Goal: Navigation & Orientation: Find specific page/section

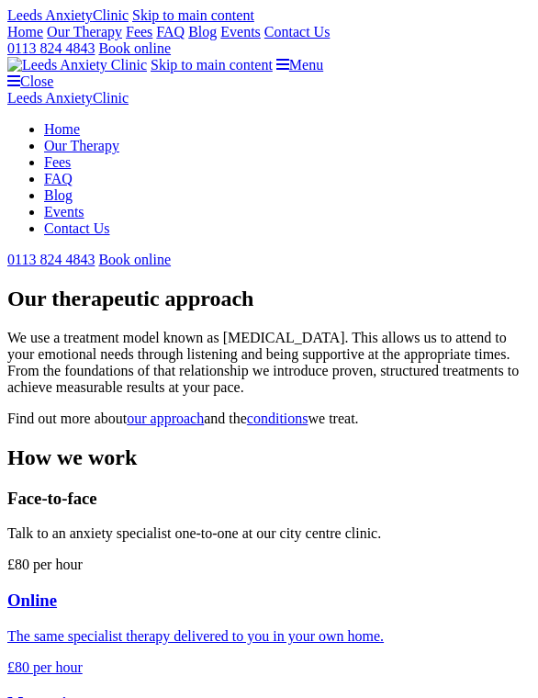
click at [323, 57] on link "Menu" at bounding box center [299, 65] width 47 height 16
click at [53, 73] on link "Close" at bounding box center [30, 81] width 46 height 16
click at [323, 57] on link "Menu" at bounding box center [299, 65] width 47 height 16
click at [53, 73] on link "Close" at bounding box center [30, 81] width 46 height 16
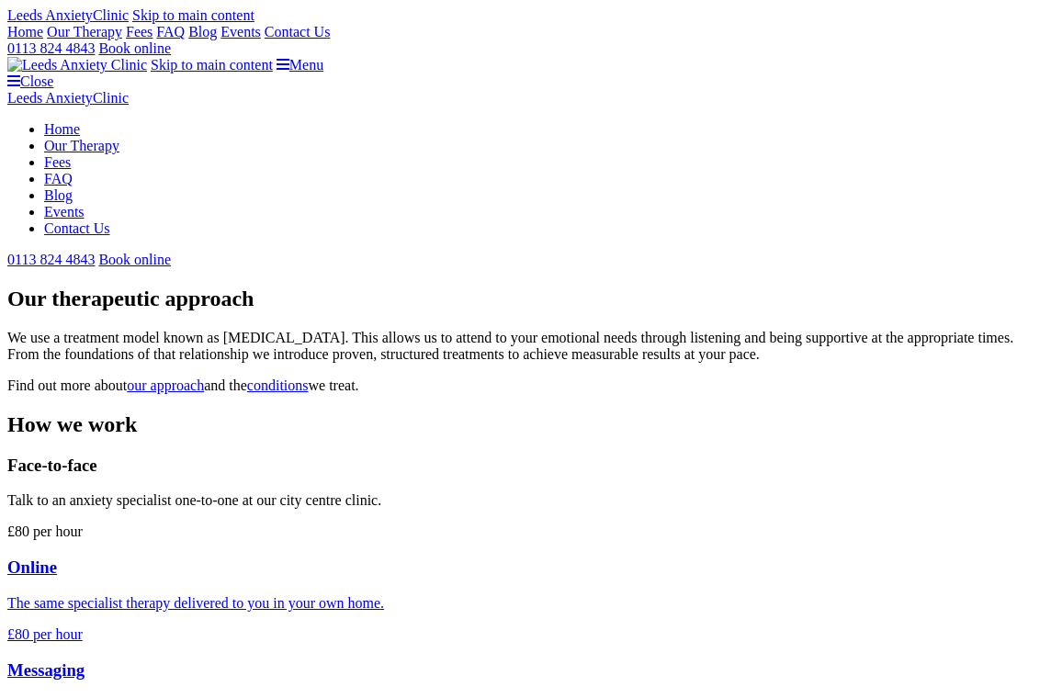
click at [217, 39] on link "Blog" at bounding box center [202, 32] width 28 height 16
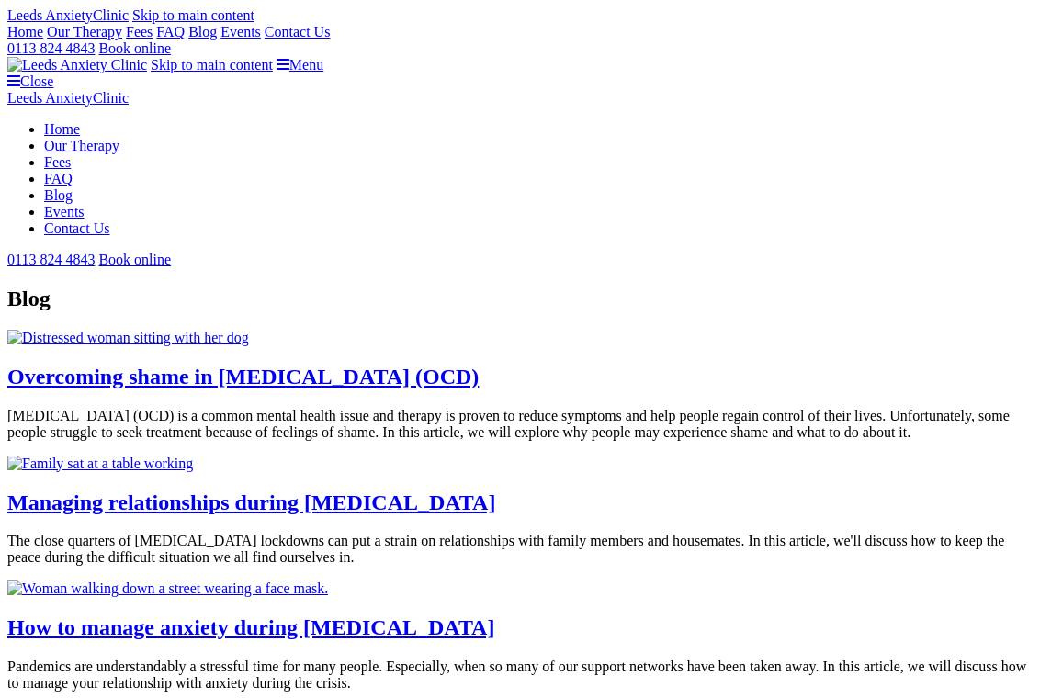
click at [261, 39] on link "Events" at bounding box center [240, 32] width 40 height 16
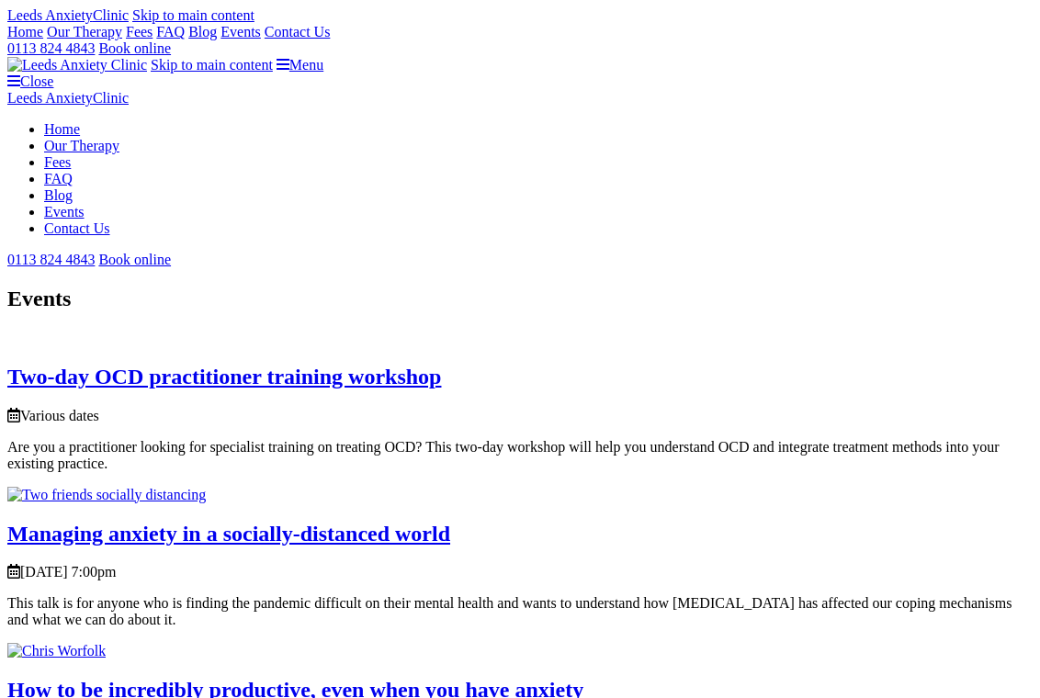
click at [122, 39] on link "Our Therapy" at bounding box center [84, 32] width 75 height 16
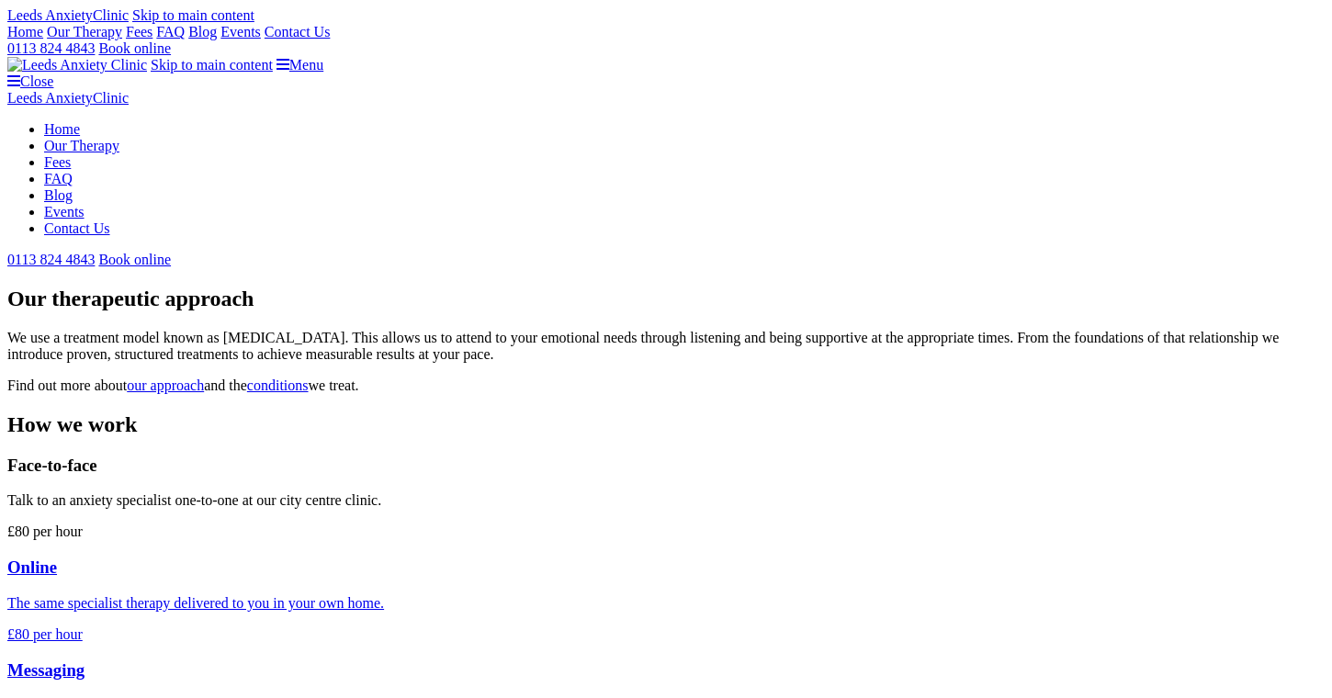
click at [43, 39] on link "Home" at bounding box center [25, 32] width 36 height 16
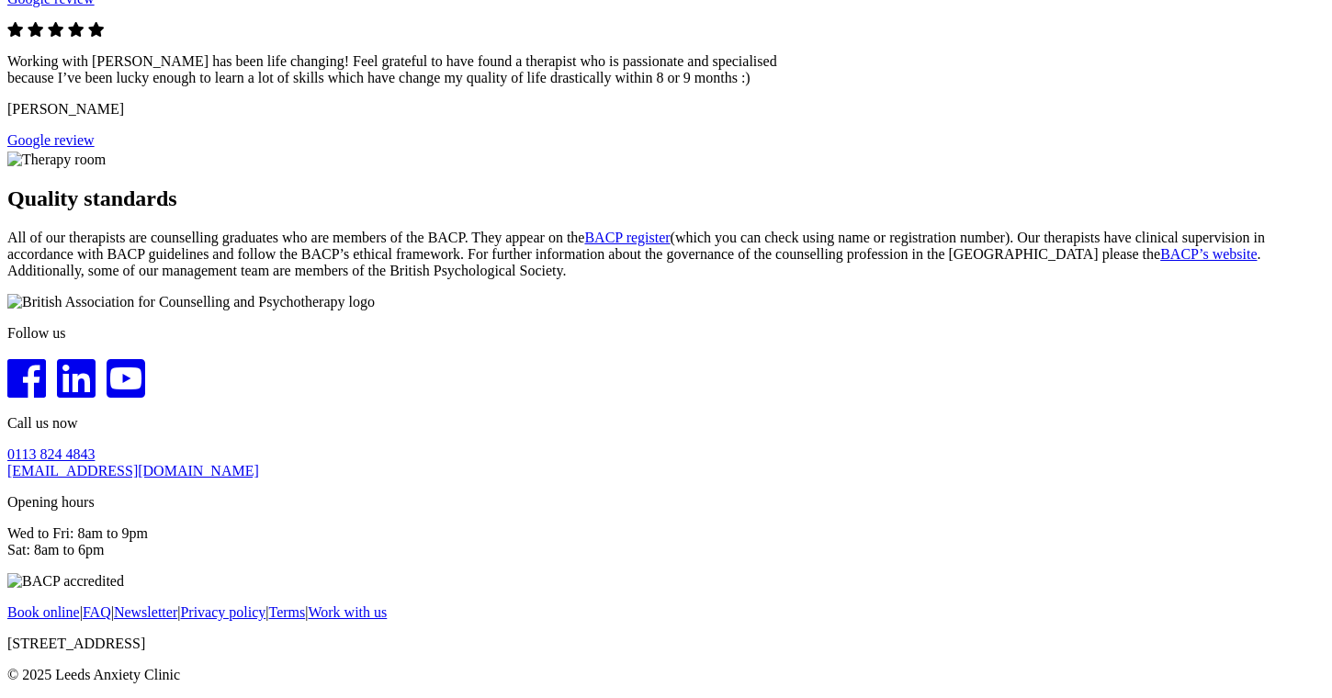
scroll to position [2924, 0]
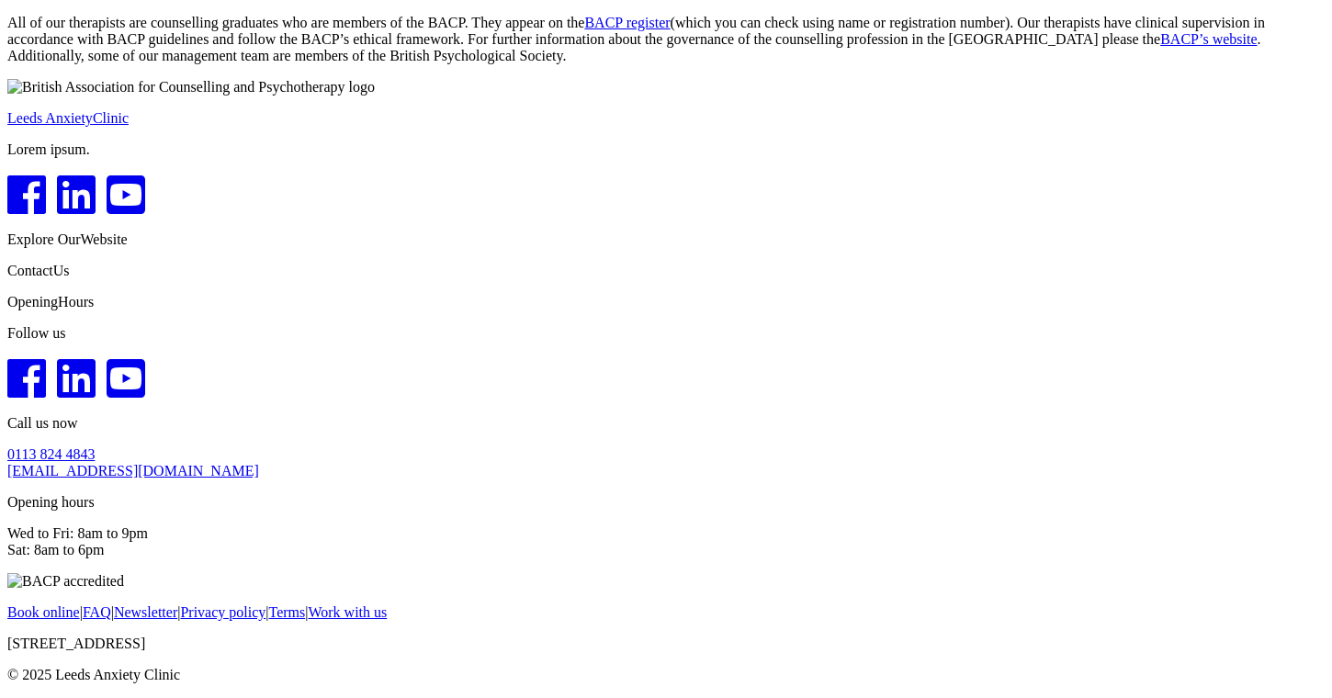
scroll to position [3066, 0]
drag, startPoint x: 412, startPoint y: 385, endPoint x: 117, endPoint y: 294, distance: 309.4
click at [117, 294] on div "Leeds Anxiety Clinic Lorem ipsum. Explore Our Website Contact Us Opening Hours" at bounding box center [665, 210] width 1317 height 200
click at [505, 279] on div "Contact Us" at bounding box center [665, 271] width 1317 height 17
click at [391, 231] on div "Explore Our Website" at bounding box center [665, 239] width 1317 height 17
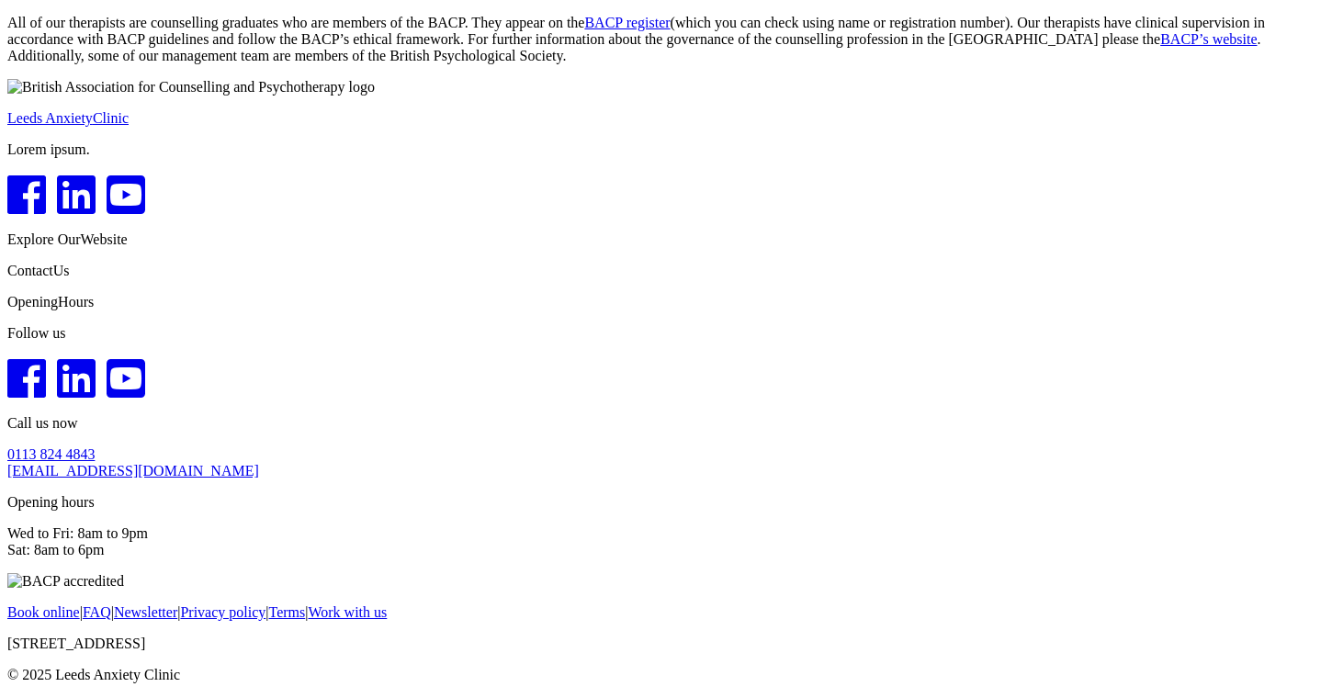
scroll to position [3084, 0]
click at [422, 130] on div "Leeds Anxiety Clinic Lorem ipsum." at bounding box center [665, 163] width 1317 height 107
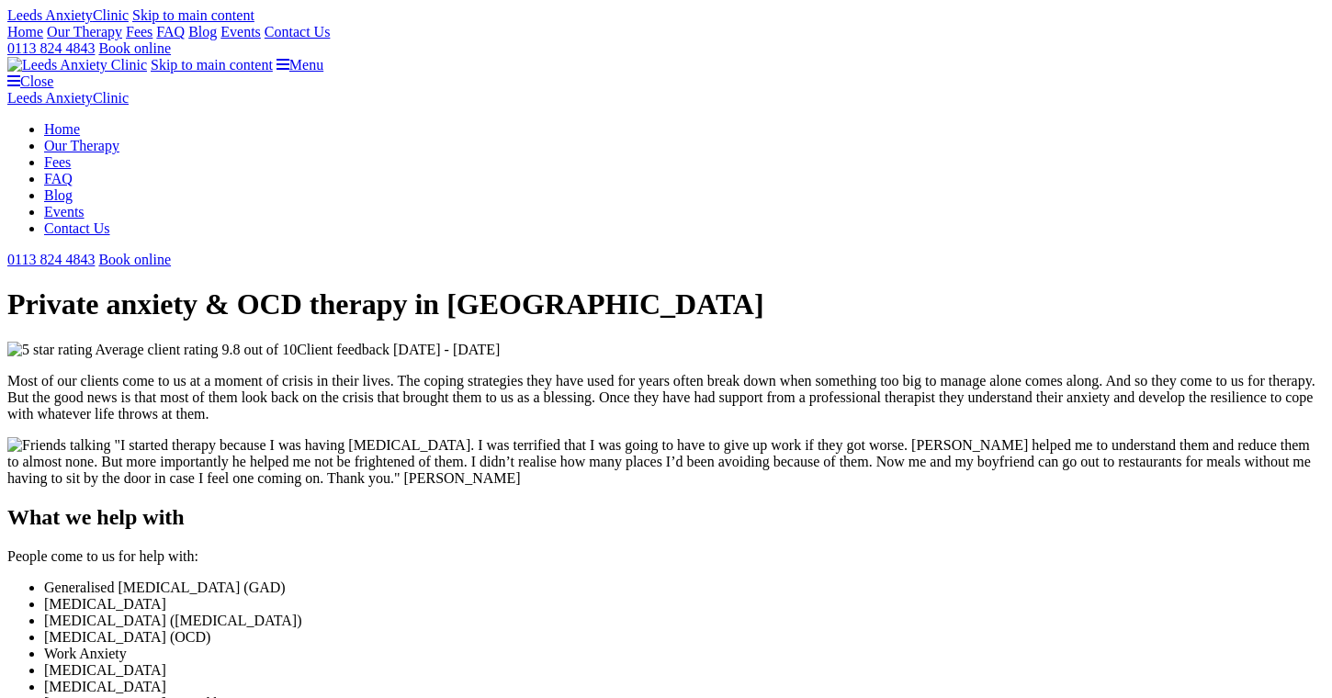
scroll to position [3095, 0]
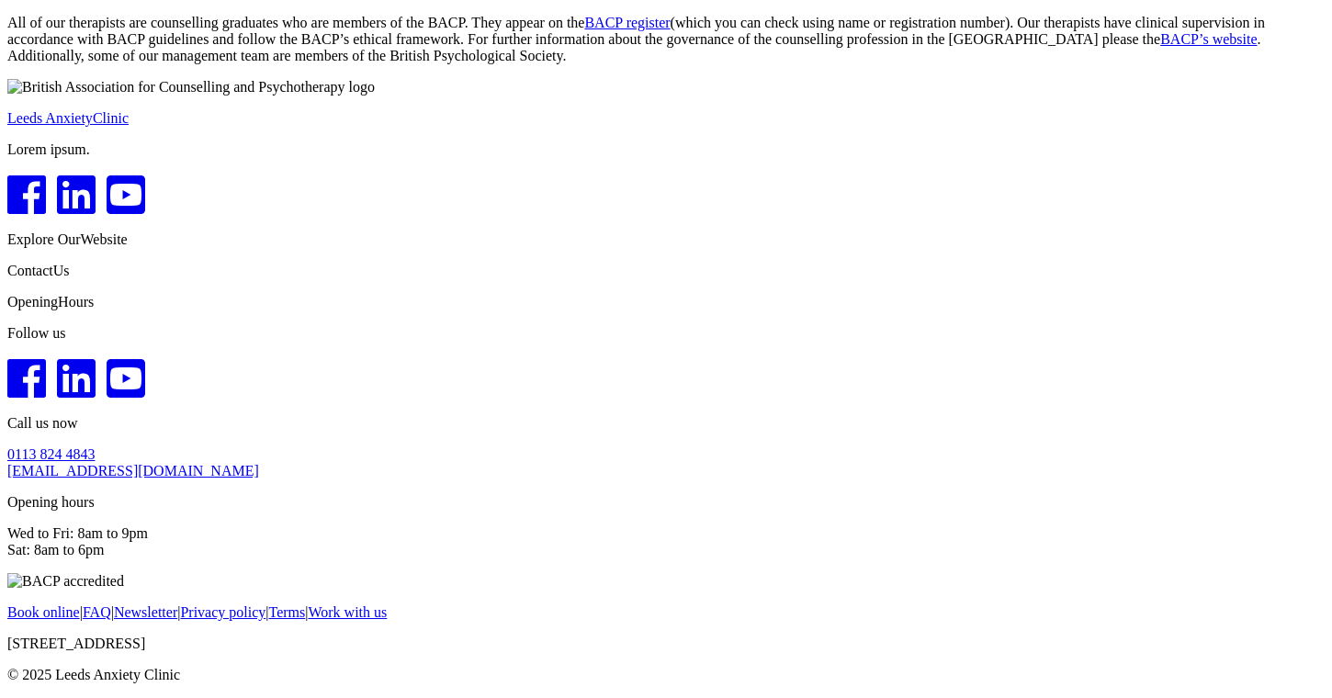
scroll to position [3174, 0]
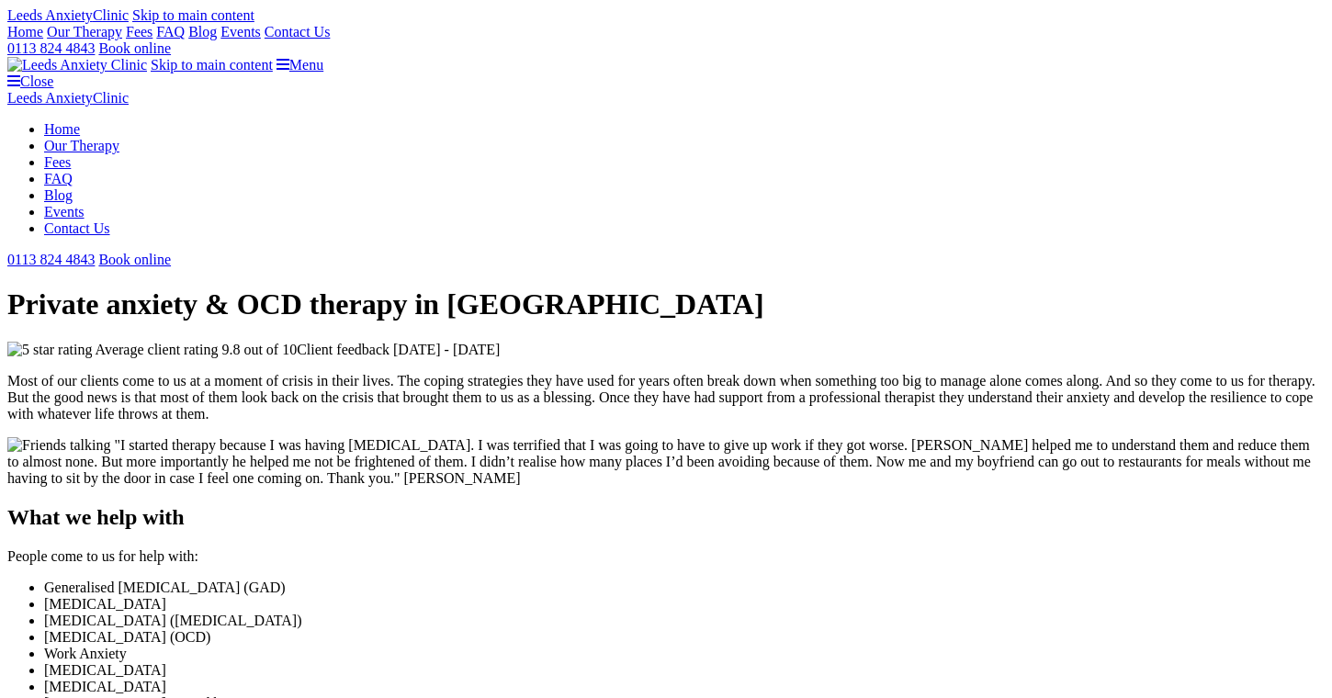
scroll to position [3174, 0]
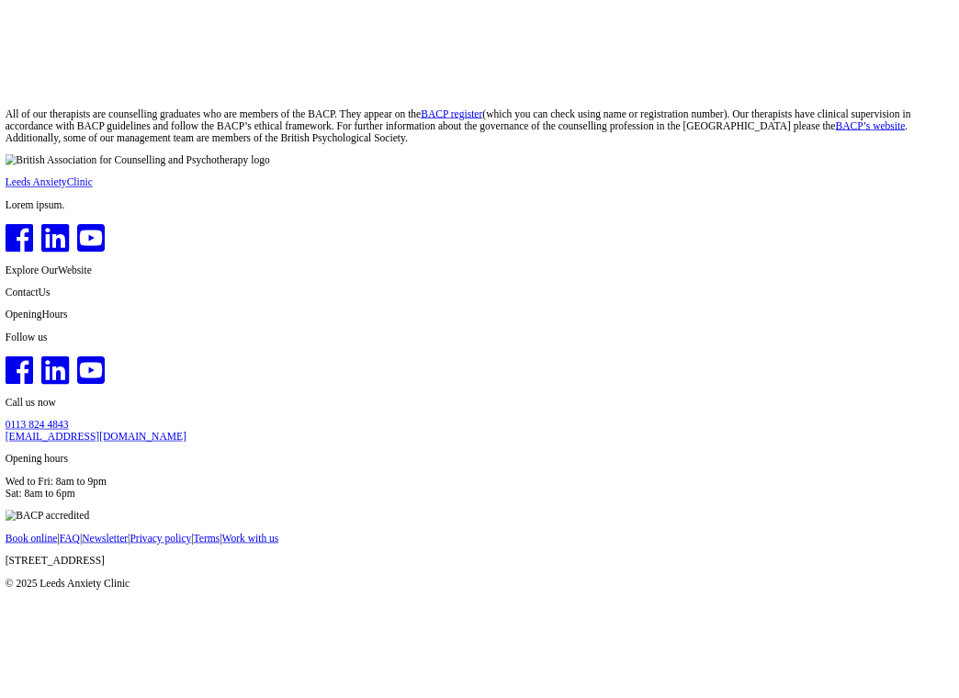
scroll to position [2988, 0]
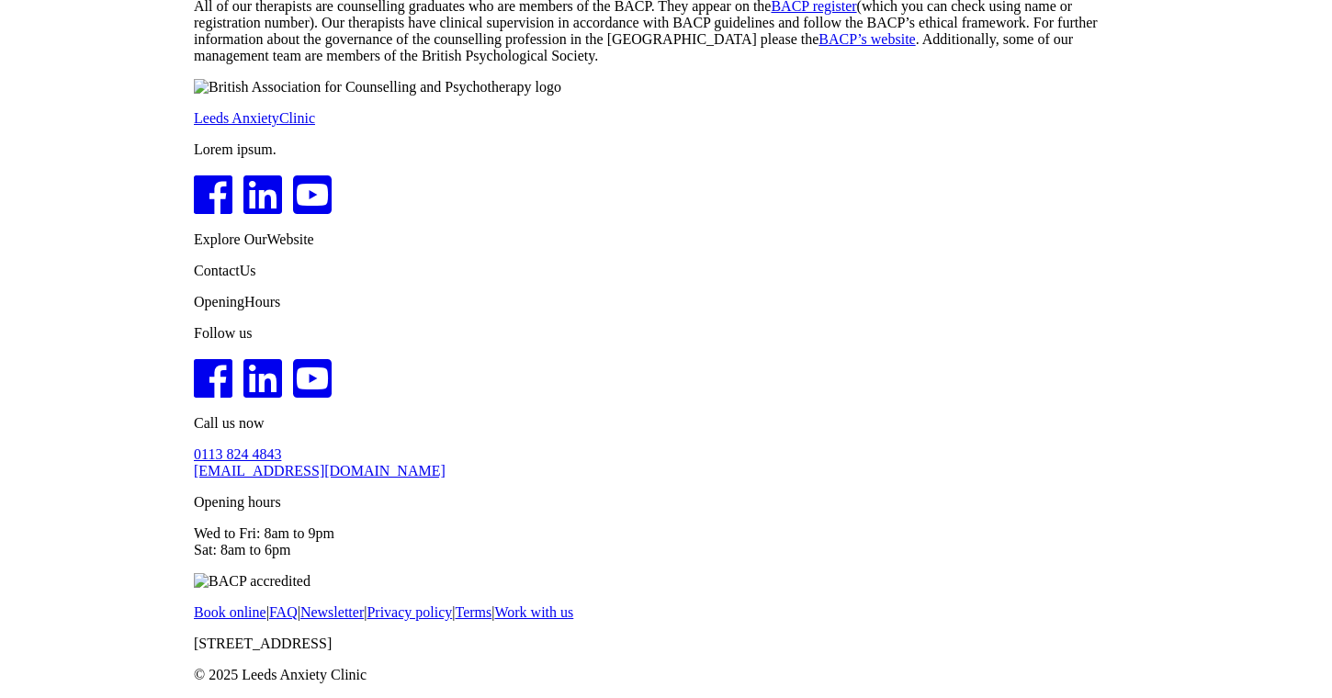
scroll to position [2971, 0]
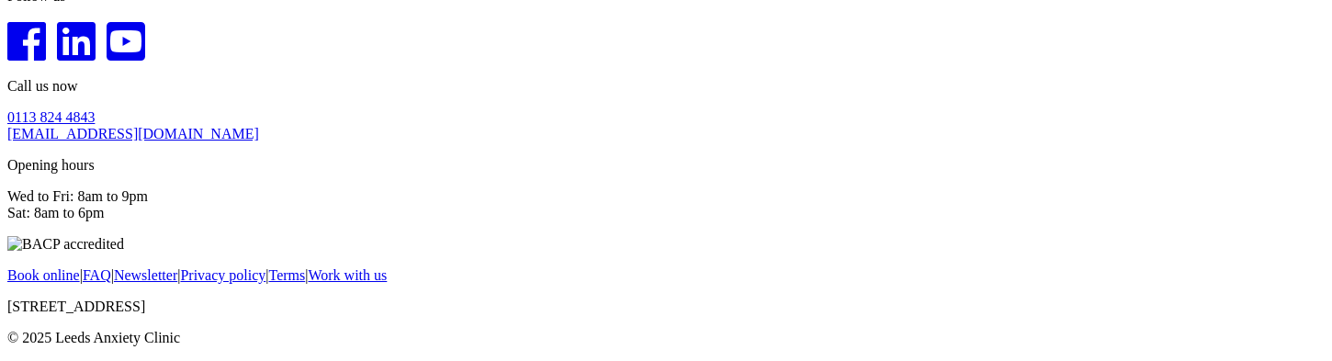
scroll to position [3149, 0]
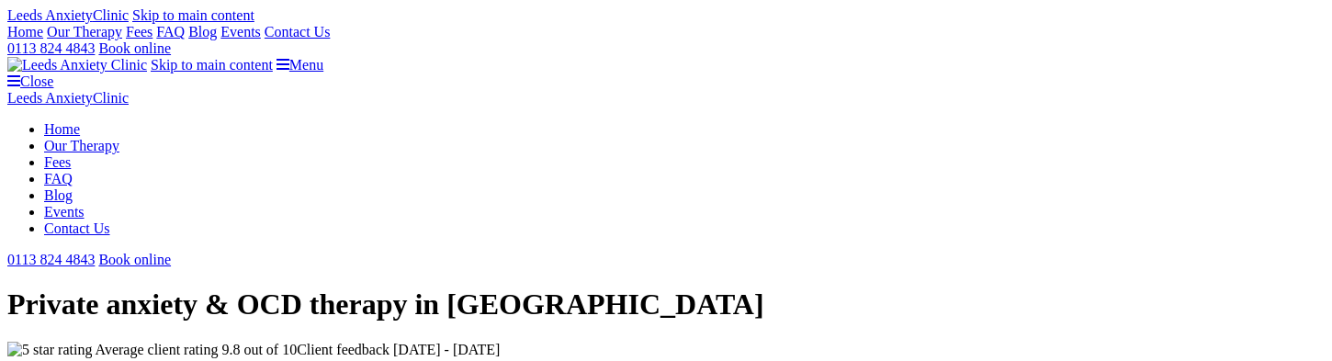
scroll to position [3127, 0]
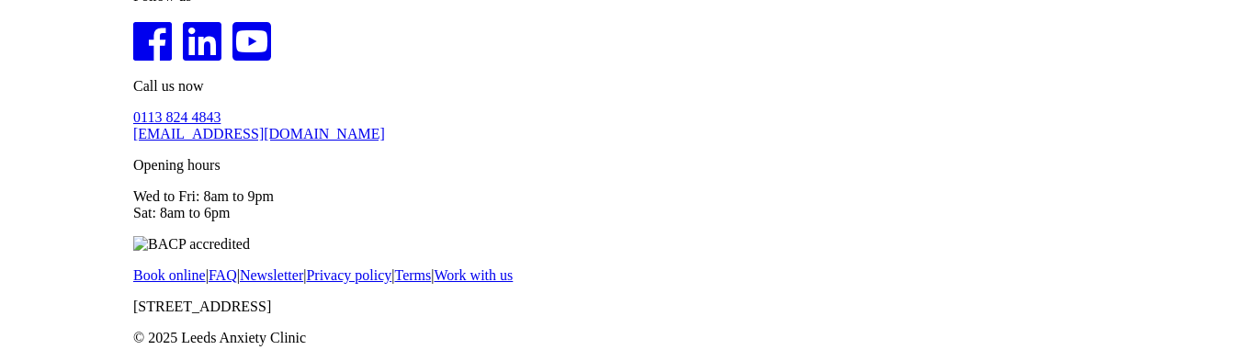
scroll to position [3080, 0]
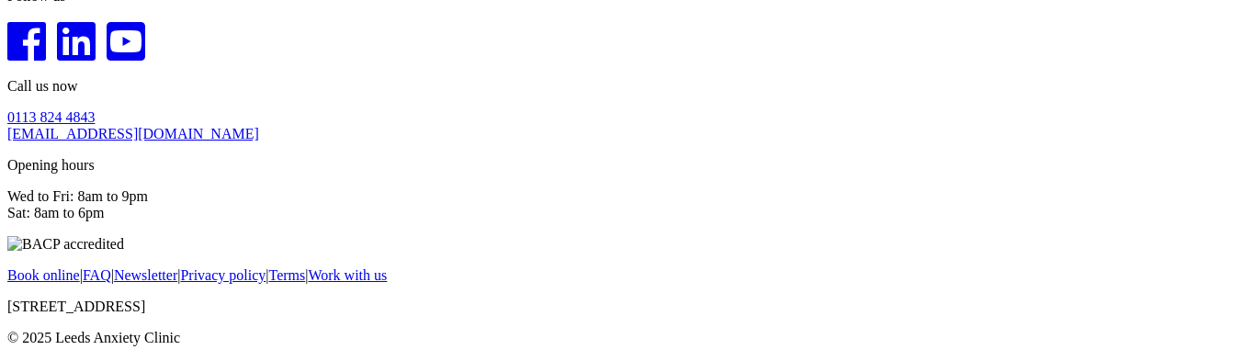
scroll to position [3199, 0]
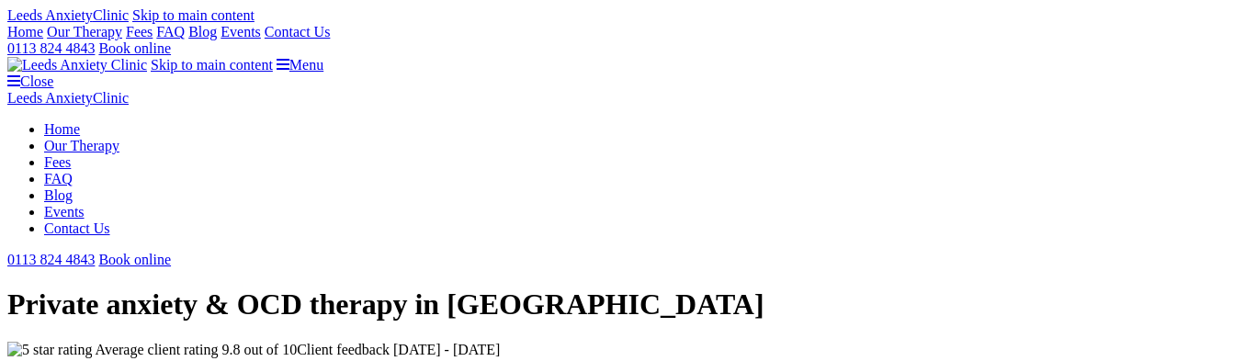
scroll to position [3080, 0]
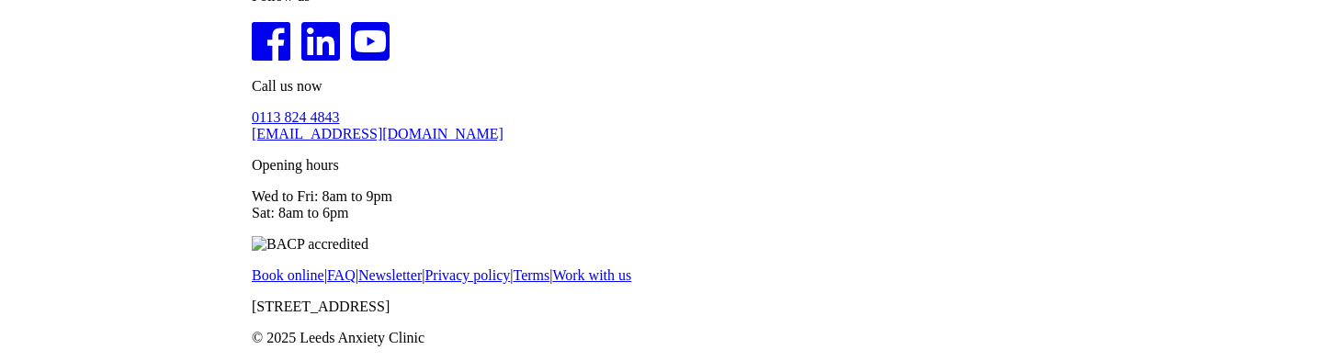
scroll to position [3102, 0]
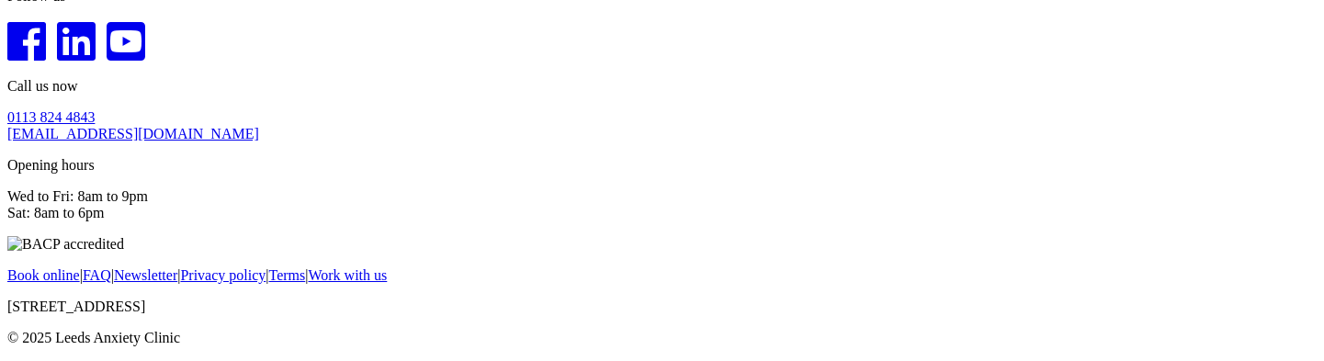
scroll to position [3162, 0]
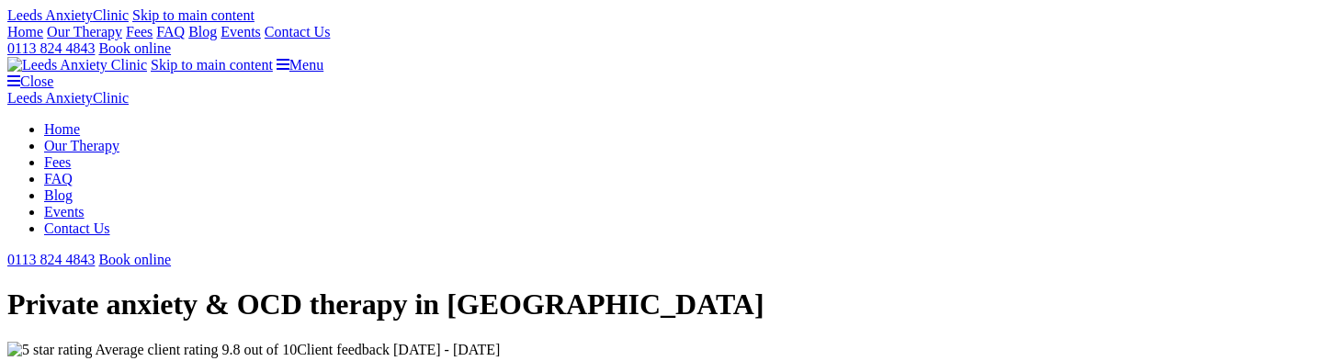
scroll to position [3162, 0]
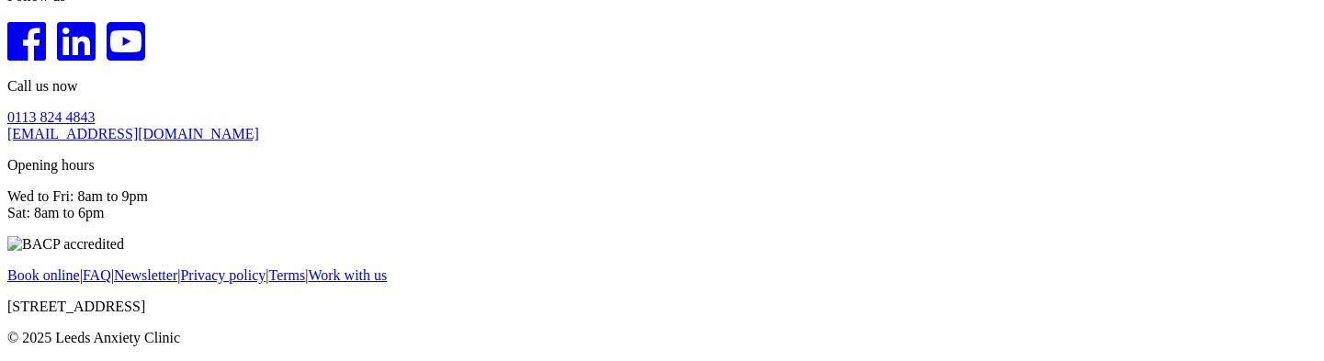
scroll to position [3111, 0]
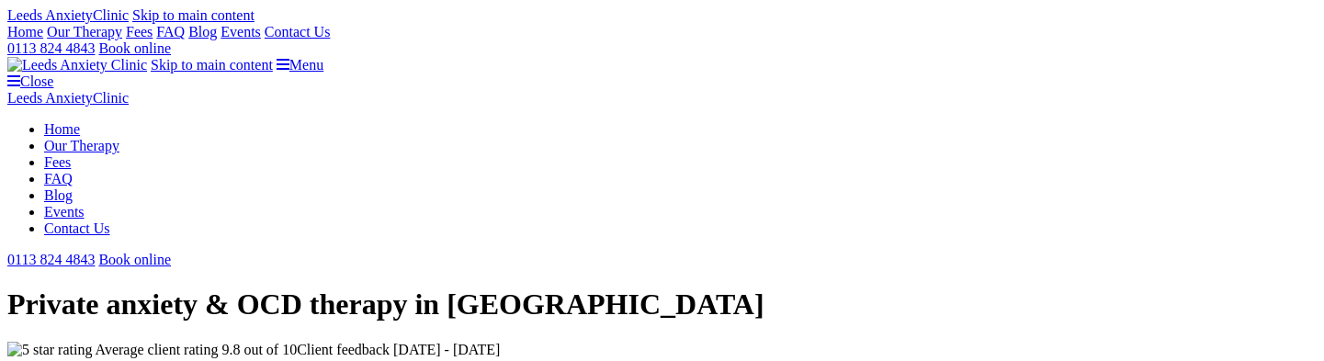
scroll to position [3111, 0]
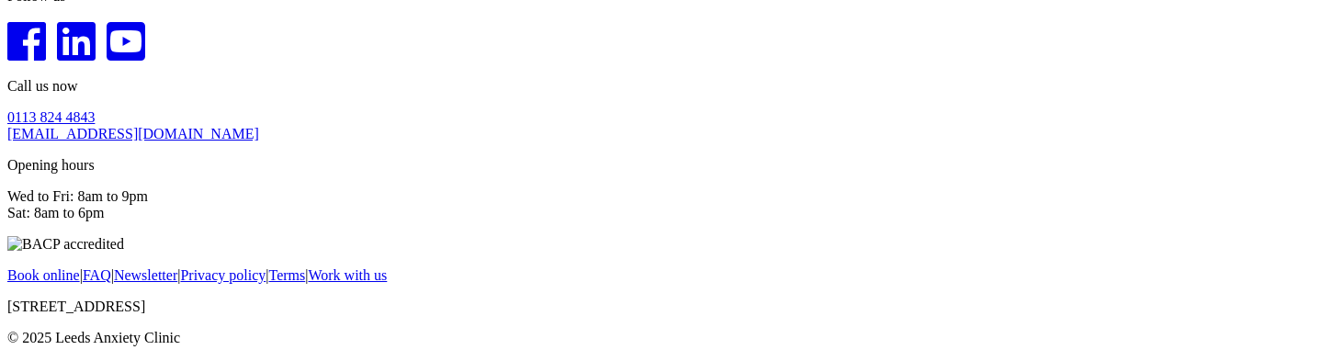
scroll to position [3126, 0]
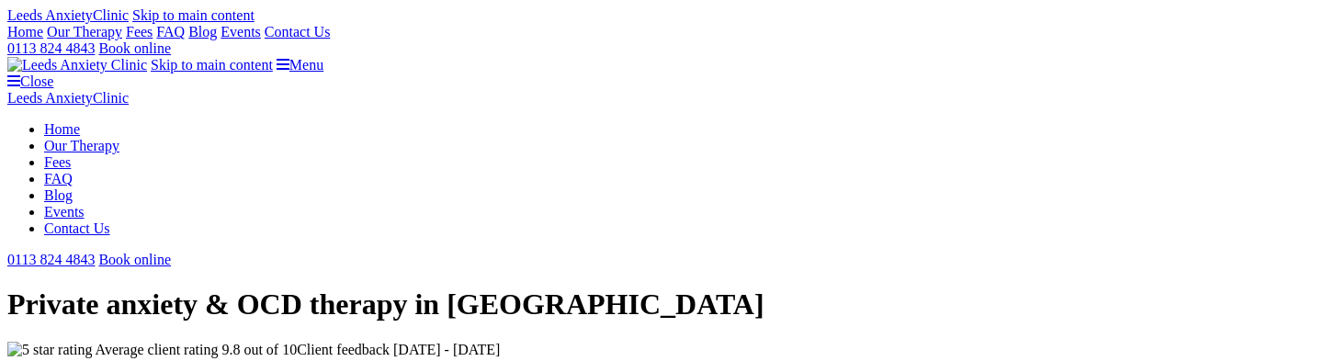
scroll to position [3126, 0]
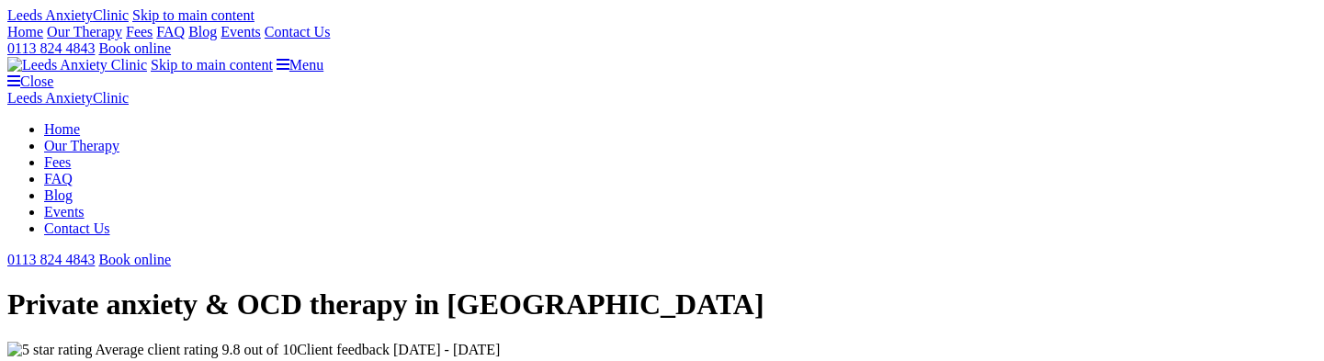
scroll to position [3126, 0]
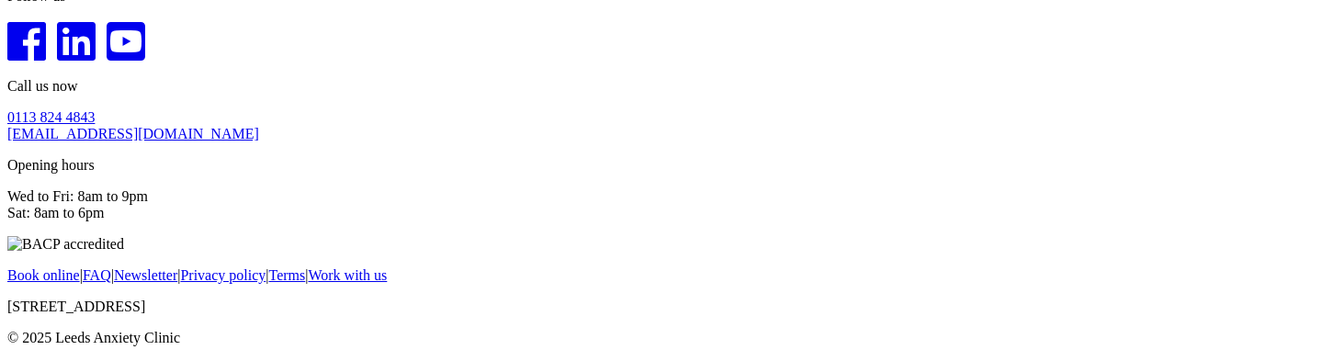
scroll to position [3112, 0]
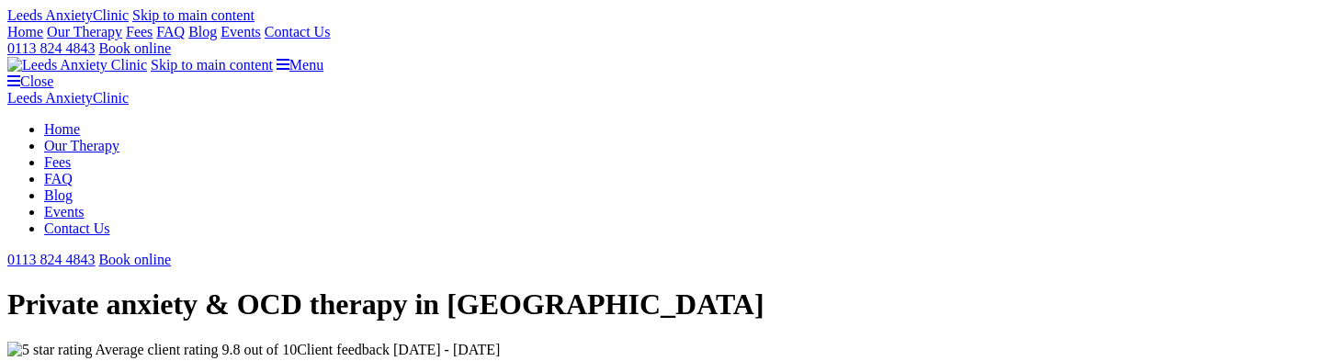
scroll to position [3112, 0]
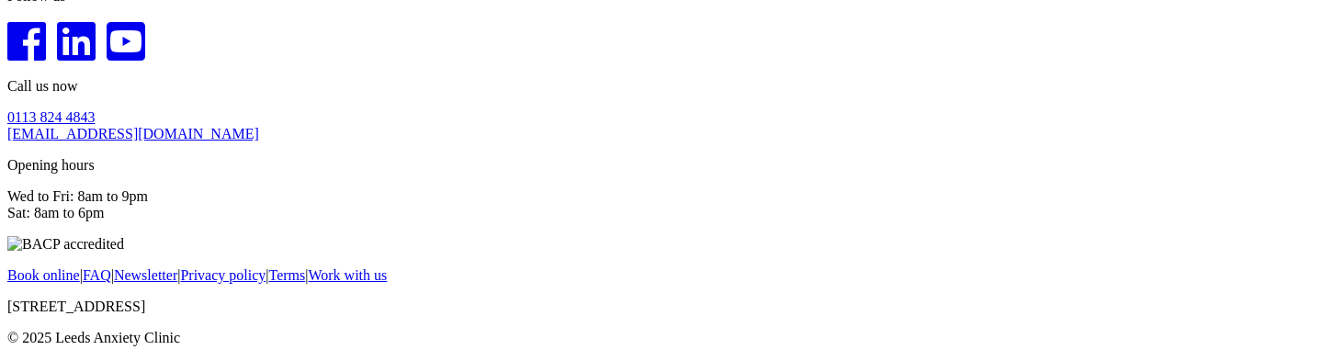
scroll to position [3799, 0]
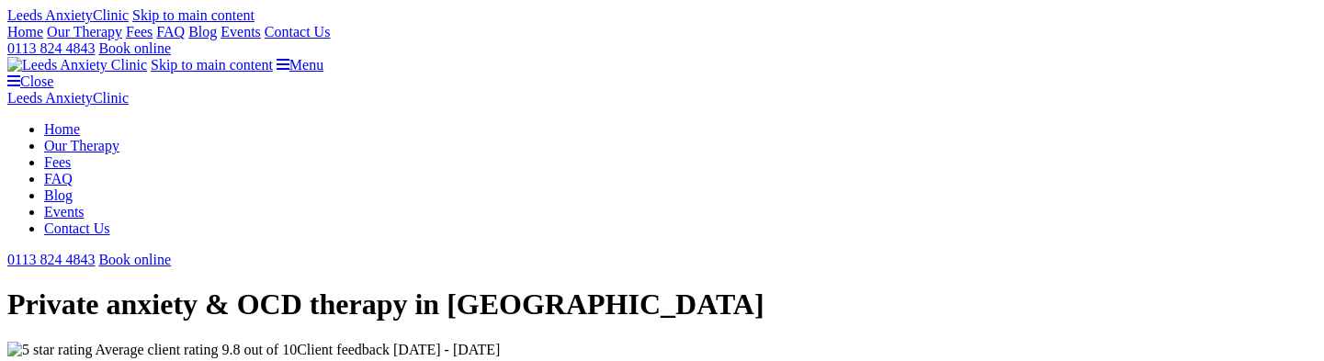
scroll to position [3228, 0]
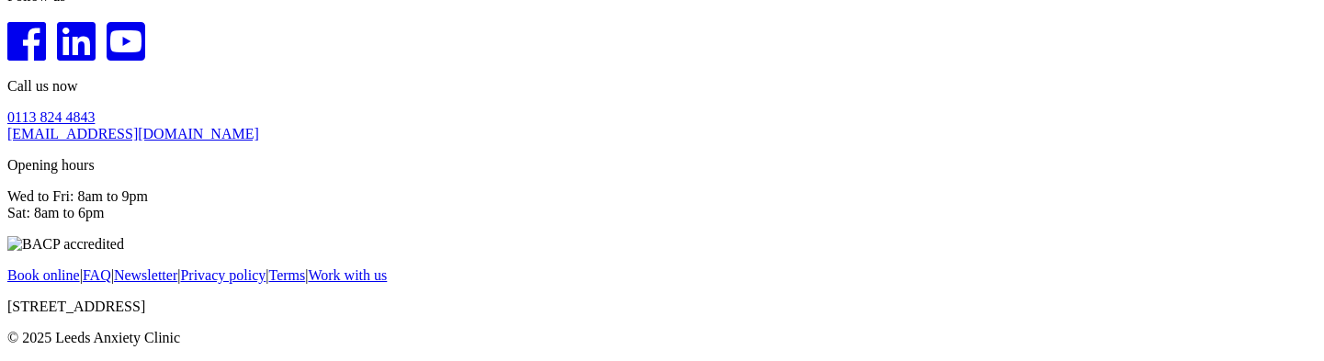
scroll to position [3207, 0]
